Goal: Information Seeking & Learning: Learn about a topic

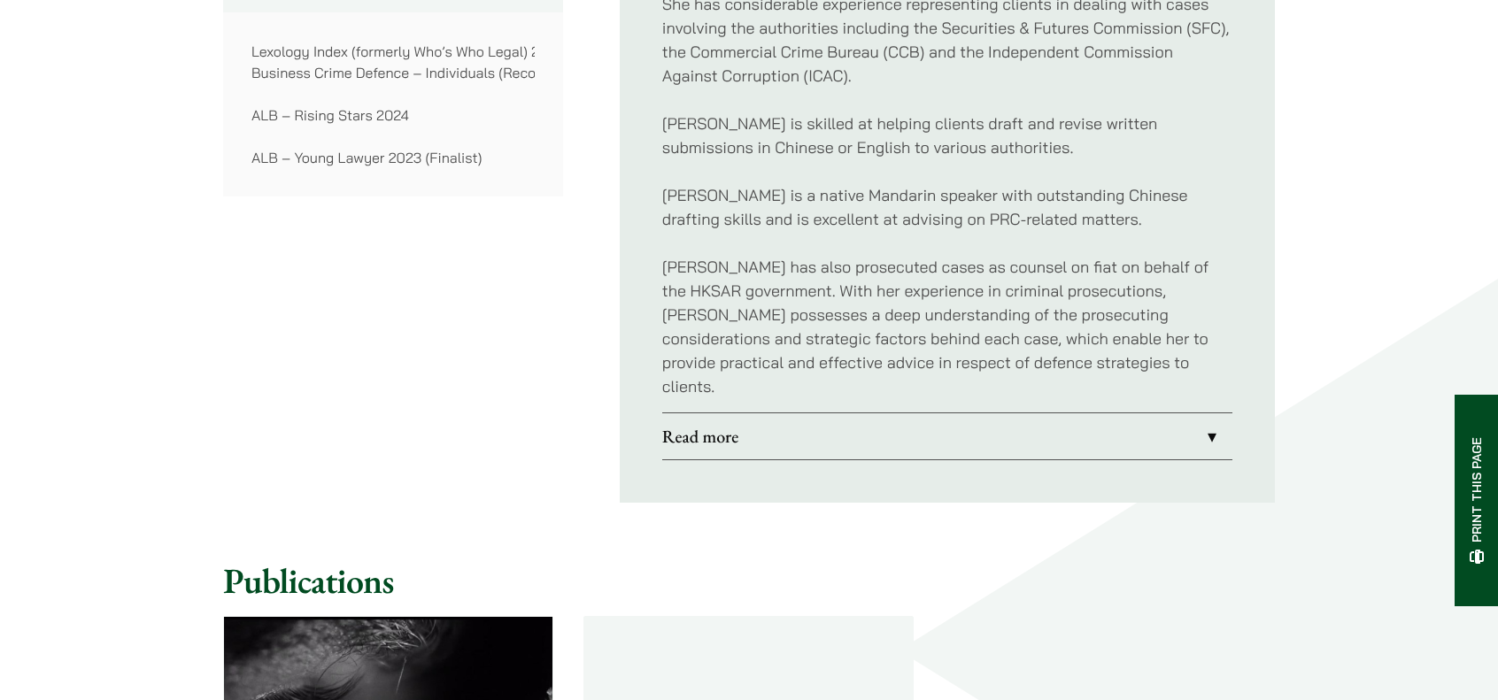
scroll to position [1673, 0]
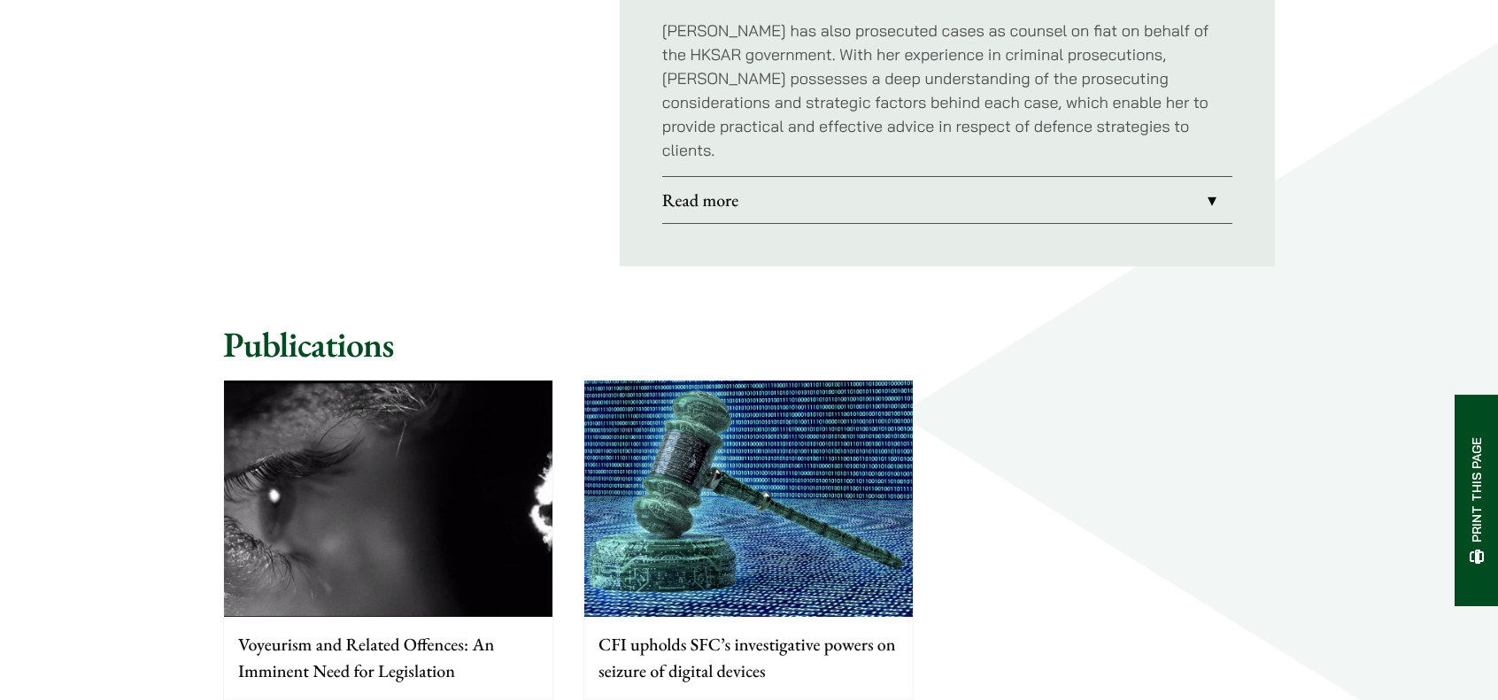
click at [769, 223] on link "Read more" at bounding box center [947, 200] width 570 height 46
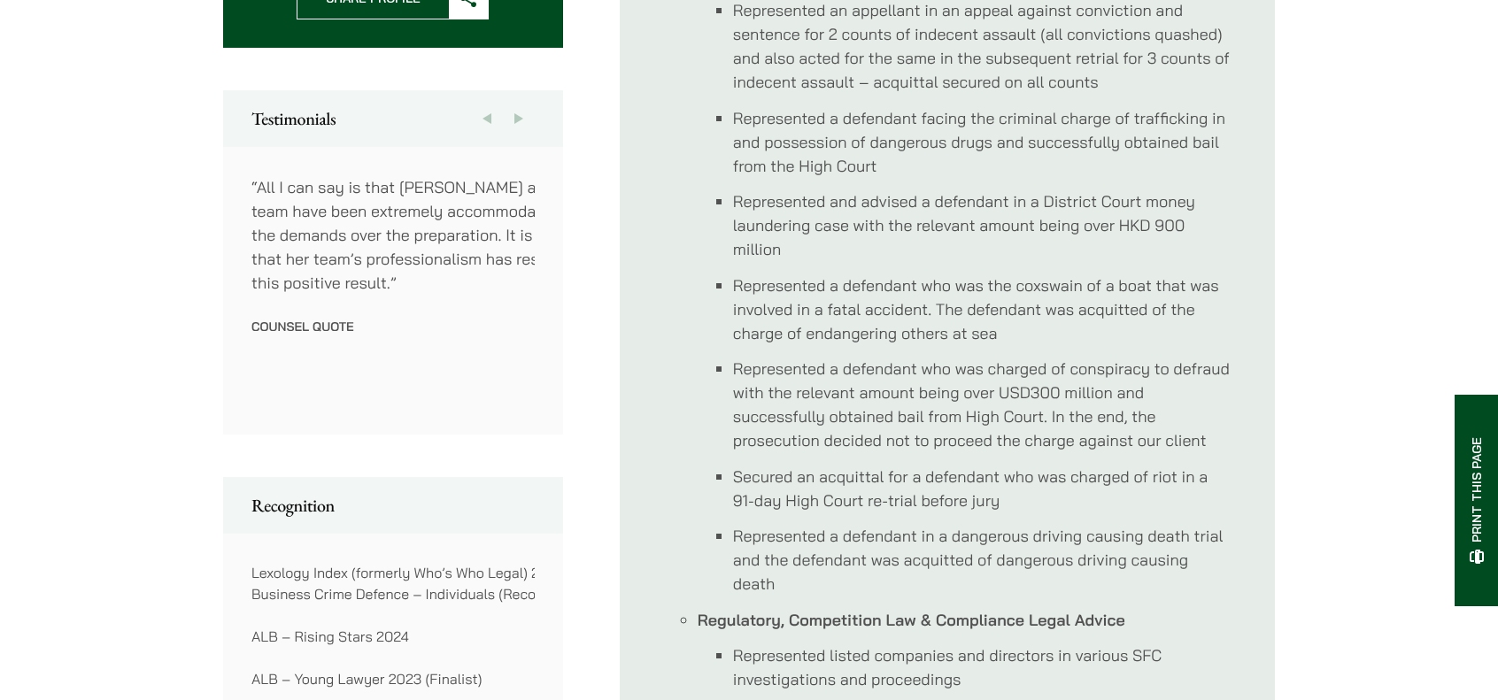
scroll to position [846, 0]
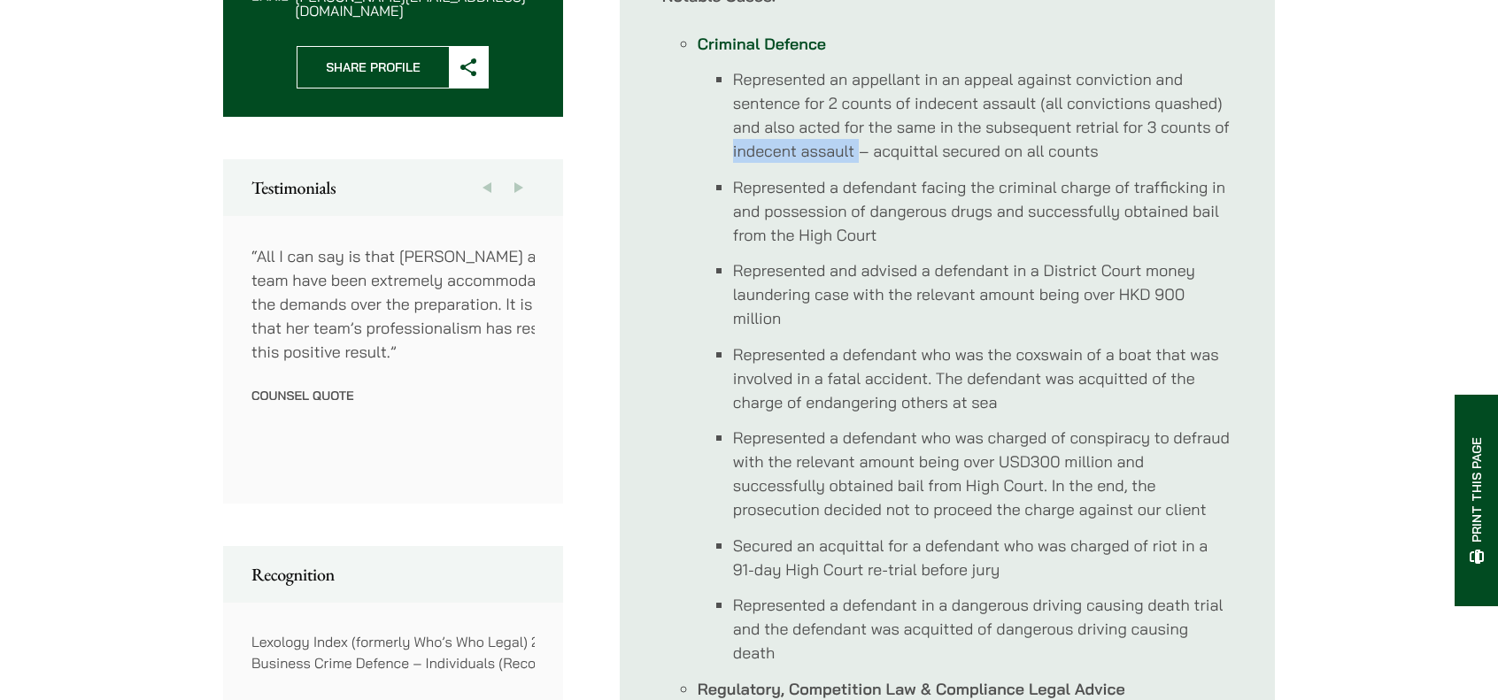
drag, startPoint x: 705, startPoint y: 403, endPoint x: 871, endPoint y: 404, distance: 166.4
click at [871, 404] on ul "Represented an appellant in an appeal against conviction and sentence for 2 cou…" at bounding box center [965, 366] width 535 height 598
click at [871, 163] on li "Represented an appellant in an appeal against conviction and sentence for 2 cou…" at bounding box center [982, 115] width 499 height 96
drag, startPoint x: 880, startPoint y: 398, endPoint x: 920, endPoint y: 403, distance: 40.1
click at [920, 163] on li "Represented an appellant in an appeal against conviction and sentence for 2 cou…" at bounding box center [982, 115] width 499 height 96
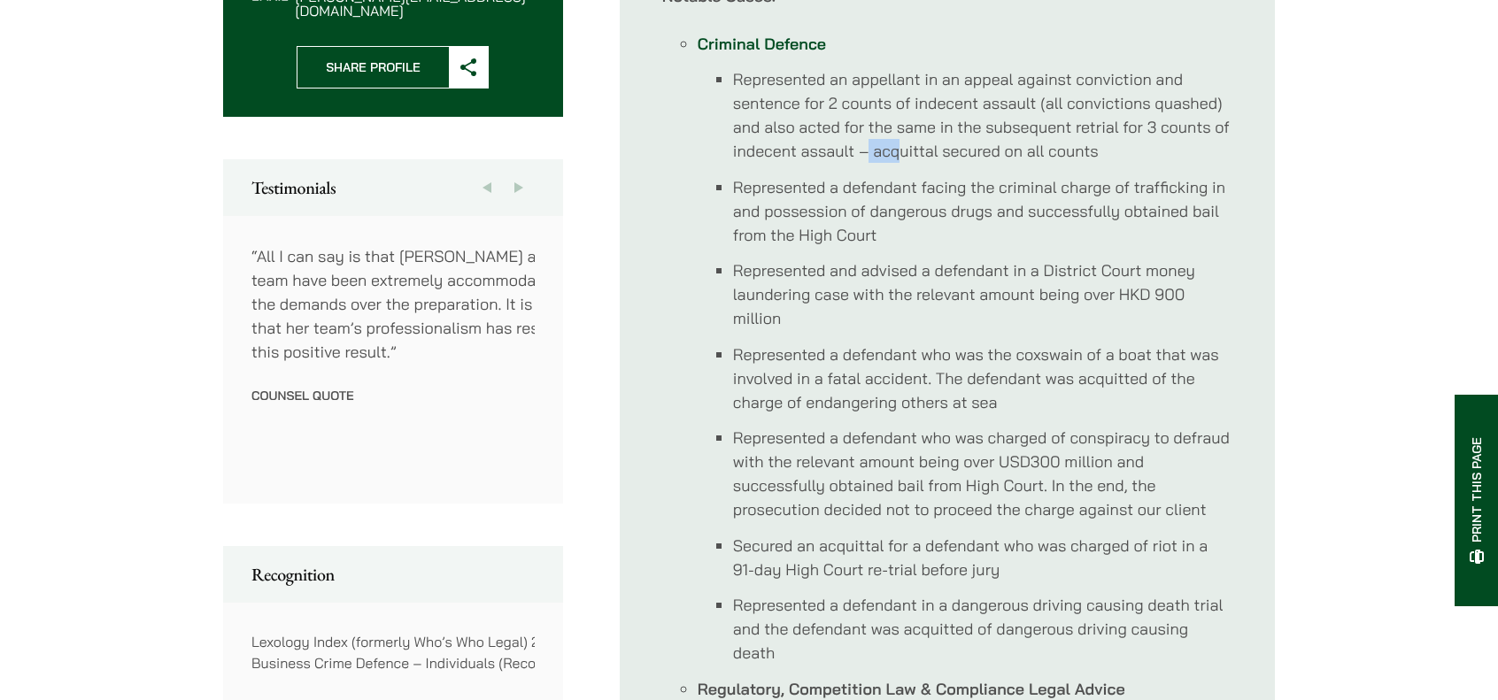
click at [920, 163] on li "Represented an appellant in an appeal against conviction and sentence for 2 cou…" at bounding box center [982, 115] width 499 height 96
drag, startPoint x: 891, startPoint y: 400, endPoint x: 969, endPoint y: 399, distance: 77.9
click at [969, 163] on li "Represented an appellant in an appeal against conviction and sentence for 2 cou…" at bounding box center [982, 115] width 499 height 96
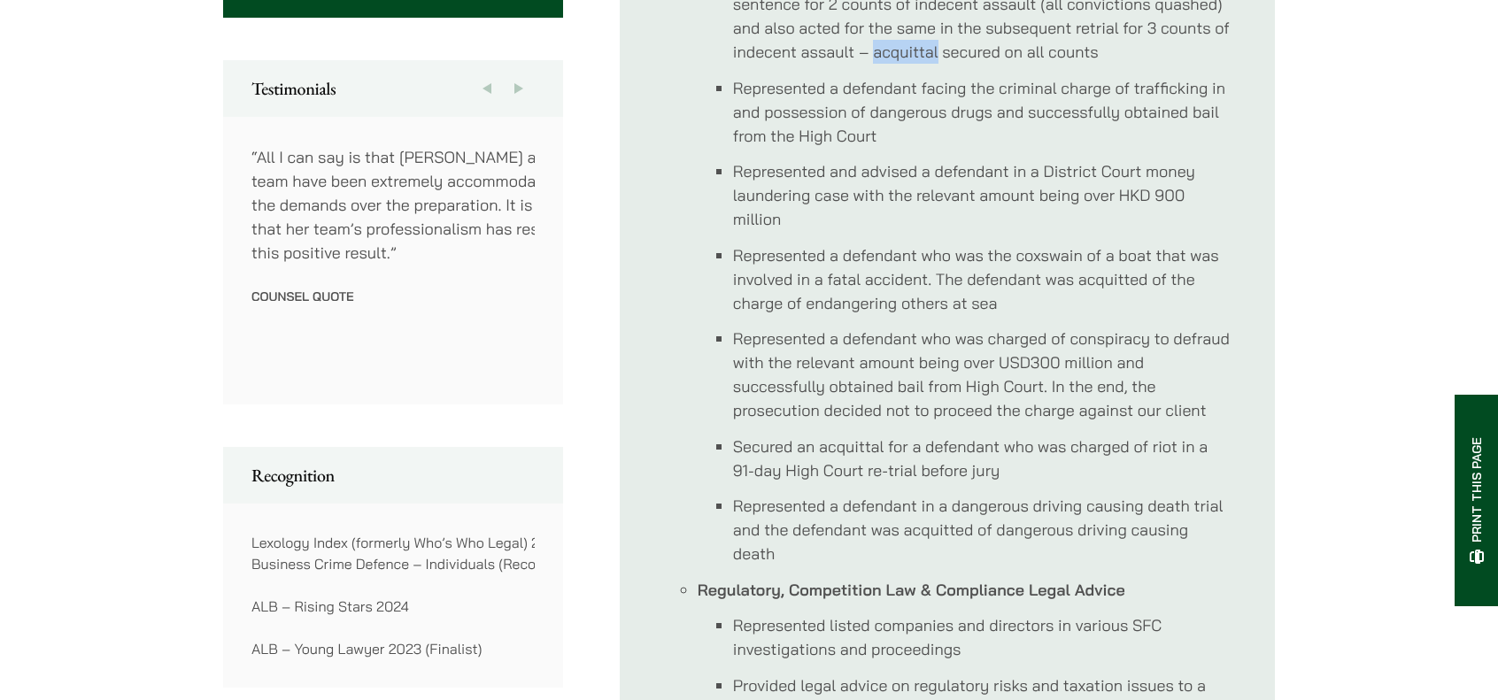
scroll to position [965, 0]
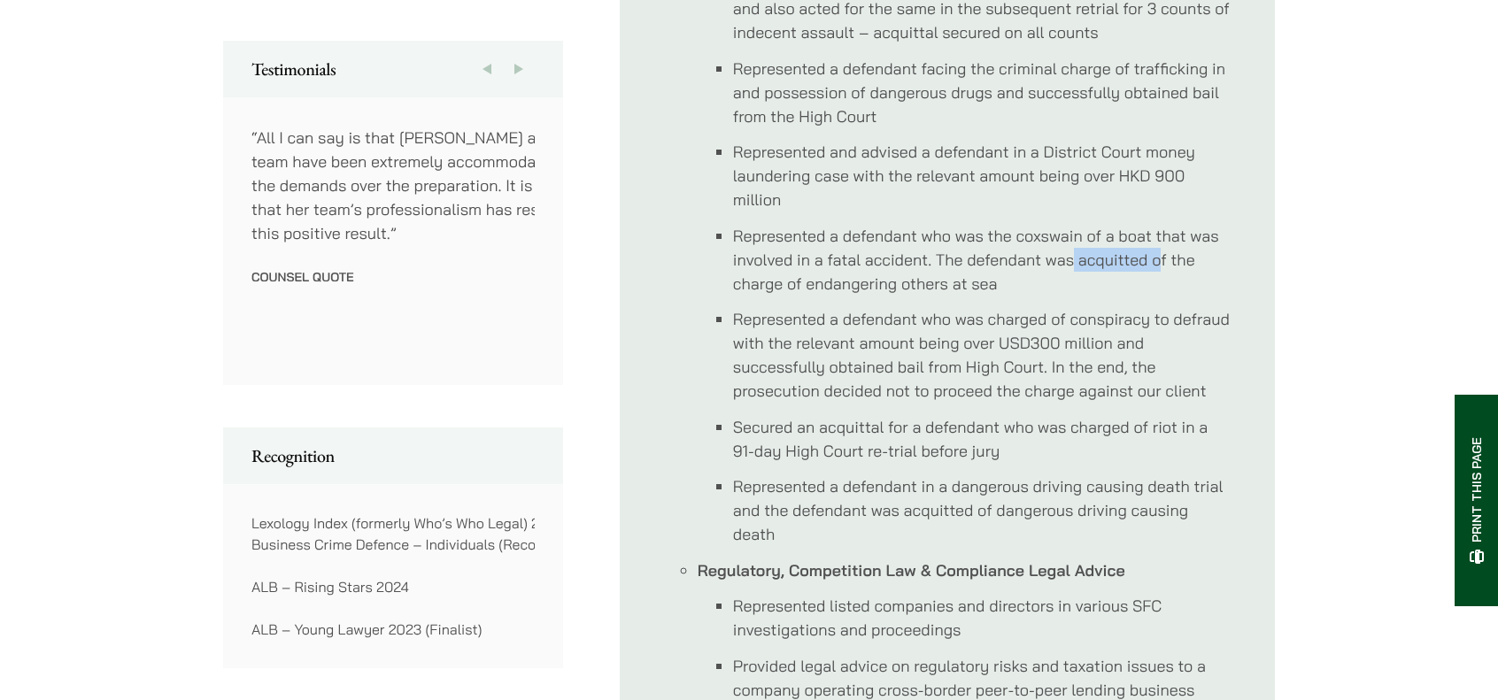
drag, startPoint x: 1139, startPoint y: 537, endPoint x: 1241, endPoint y: 537, distance: 101.8
click at [1232, 296] on li "Represented a defendant who was the coxswain of a boat that was involved in a f…" at bounding box center [982, 260] width 499 height 72
click at [967, 128] on li "Represented a defendant facing the criminal charge of trafficking in and posses…" at bounding box center [982, 93] width 499 height 72
click at [1072, 296] on li "Represented a defendant who was the coxswain of a boat that was involved in a f…" at bounding box center [982, 260] width 499 height 72
drag, startPoint x: 1062, startPoint y: 508, endPoint x: 1146, endPoint y: 504, distance: 85.1
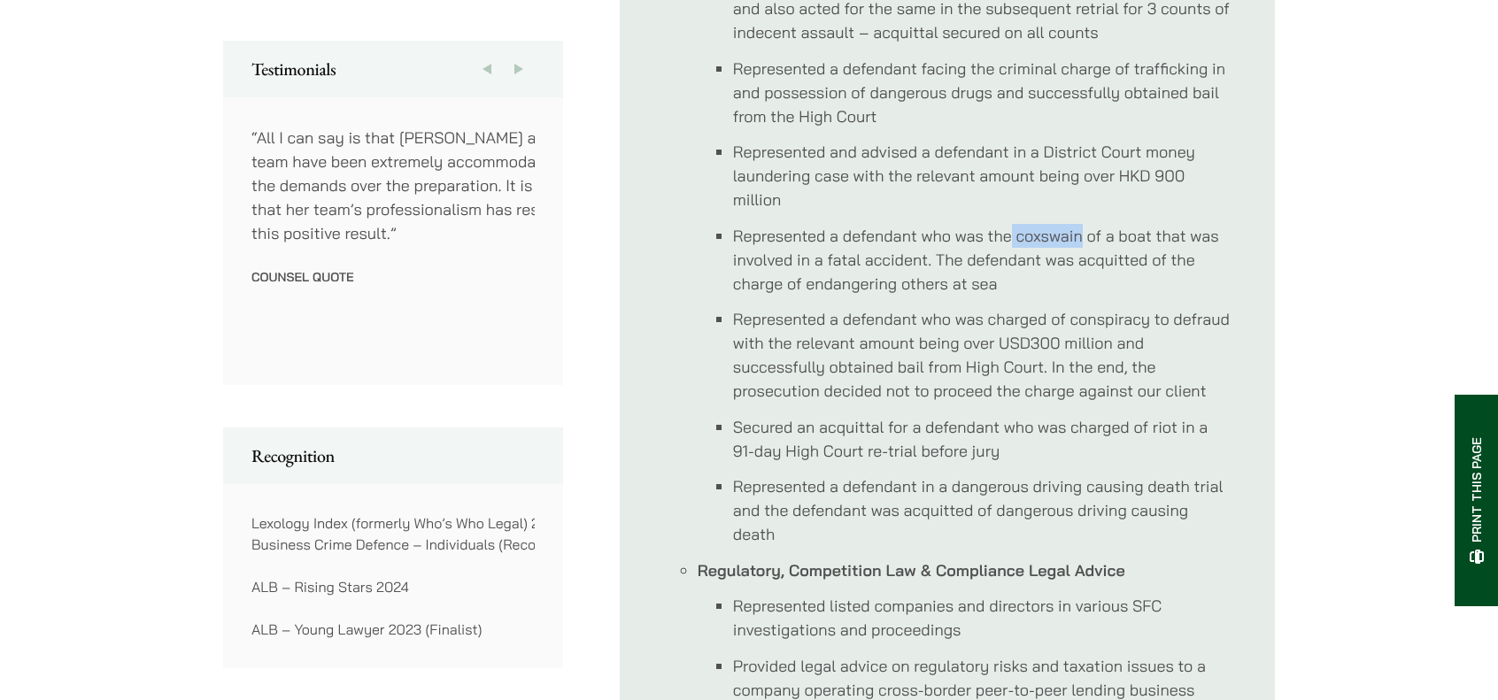
click at [1146, 296] on li "Represented a defendant who was the coxswain of a boat that was involved in a f…" at bounding box center [982, 260] width 499 height 72
